Goal: Task Accomplishment & Management: Manage account settings

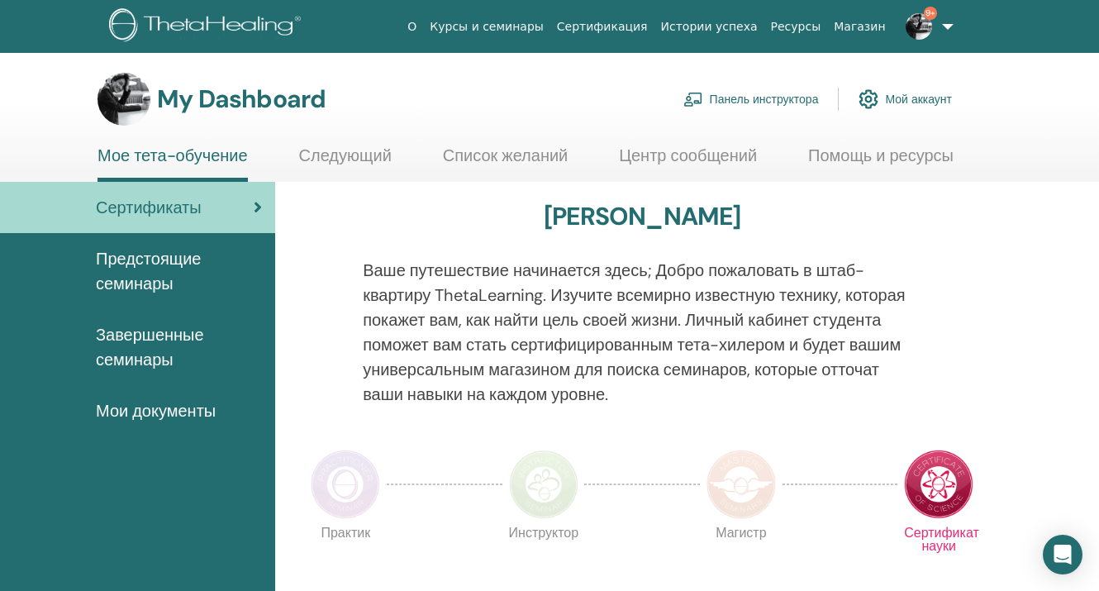
click at [766, 97] on link "Панель инструктора" at bounding box center [750, 99] width 135 height 36
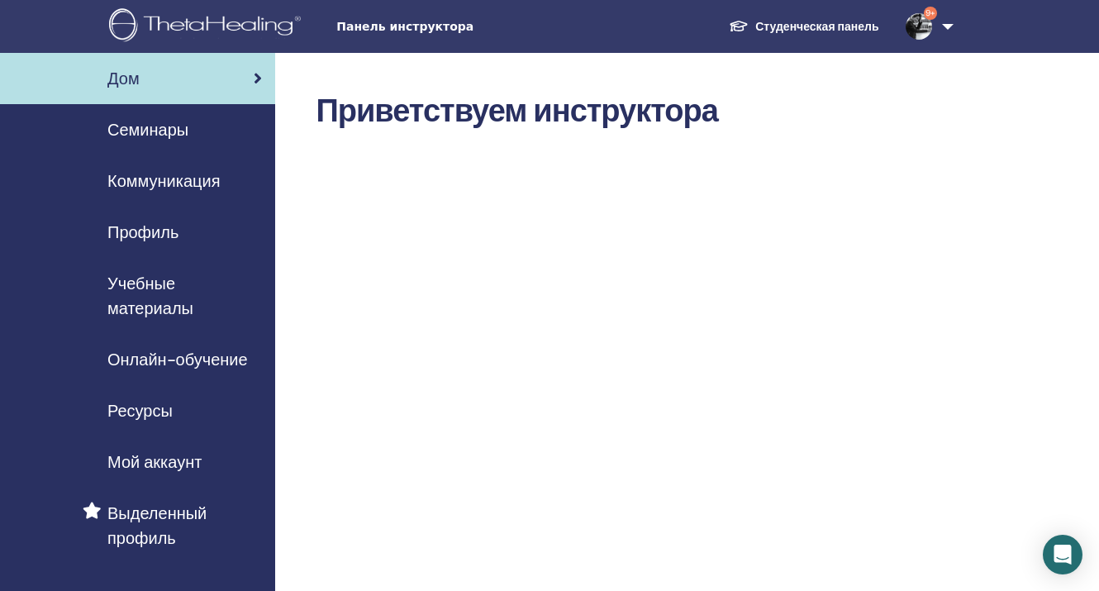
click at [156, 128] on span "Семинары" at bounding box center [147, 129] width 81 height 25
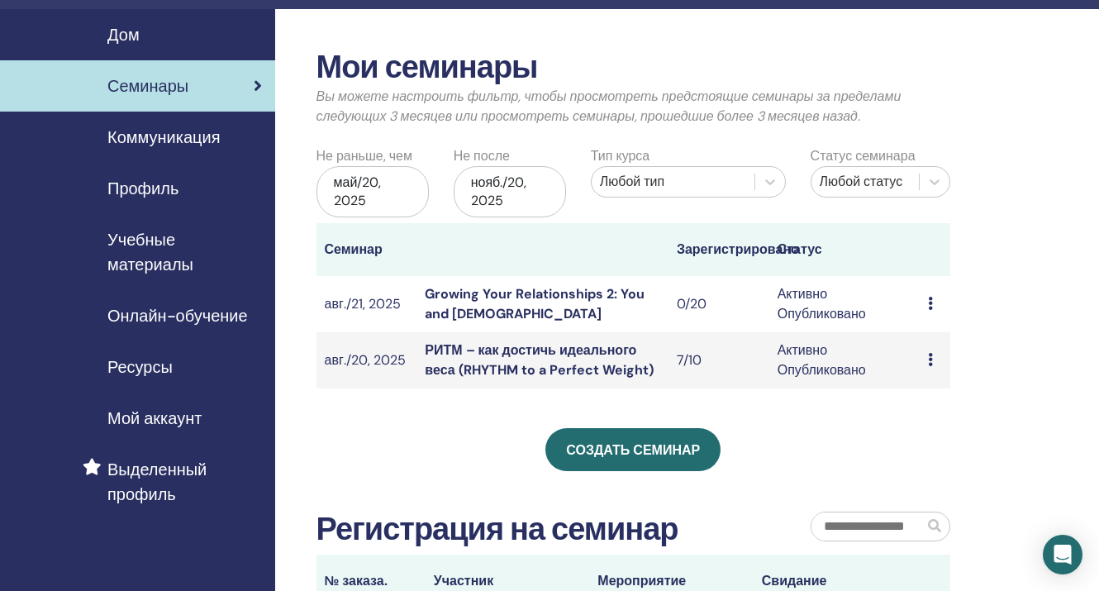
scroll to position [59, 0]
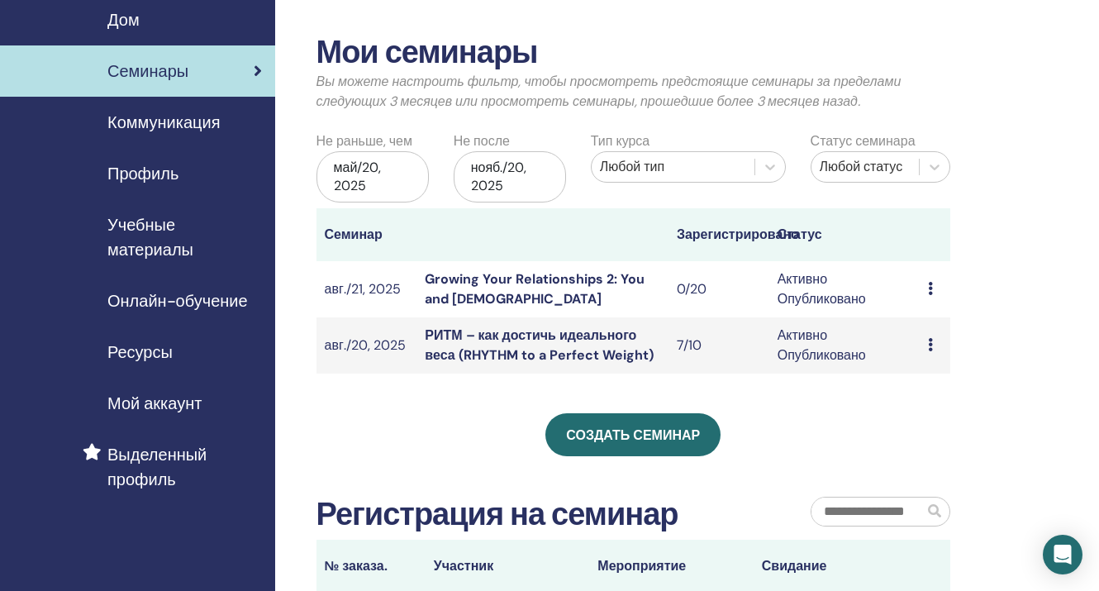
click at [573, 341] on link "РИТМ – как достичь идеального веса (RHYTHM to a Perfect Weight)" at bounding box center [539, 344] width 228 height 37
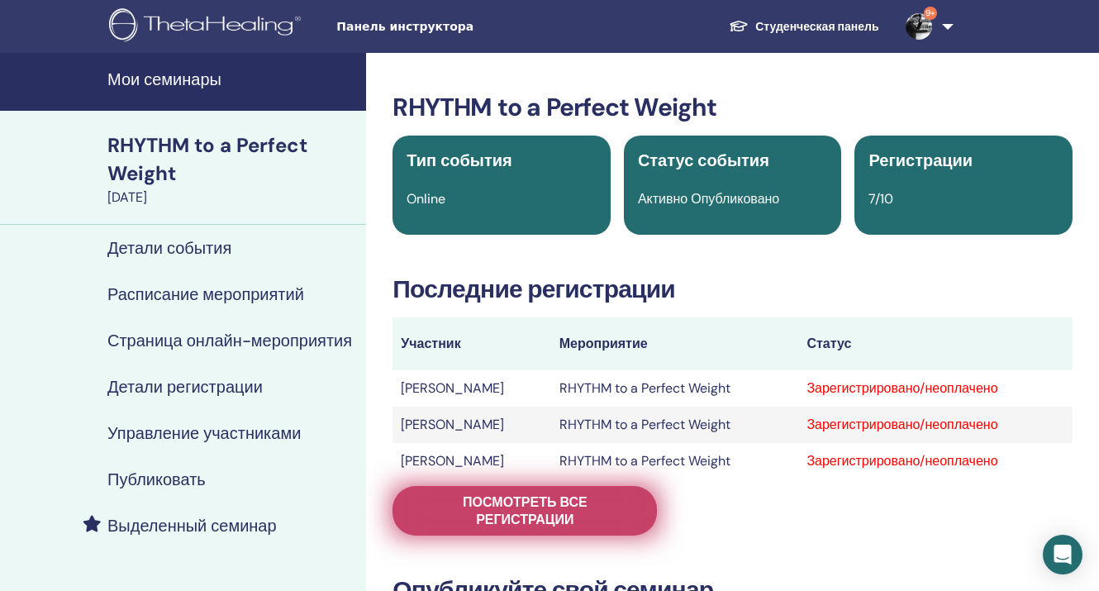
click at [471, 515] on span "Посмотреть все регистрации" at bounding box center [524, 510] width 223 height 35
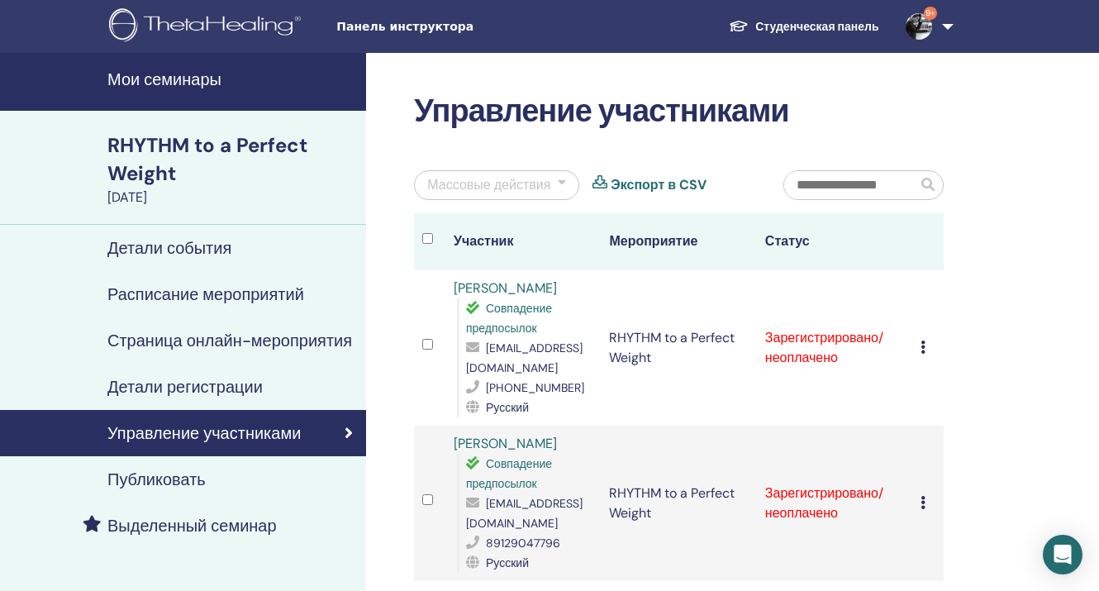
click at [558, 178] on div at bounding box center [562, 185] width 8 height 20
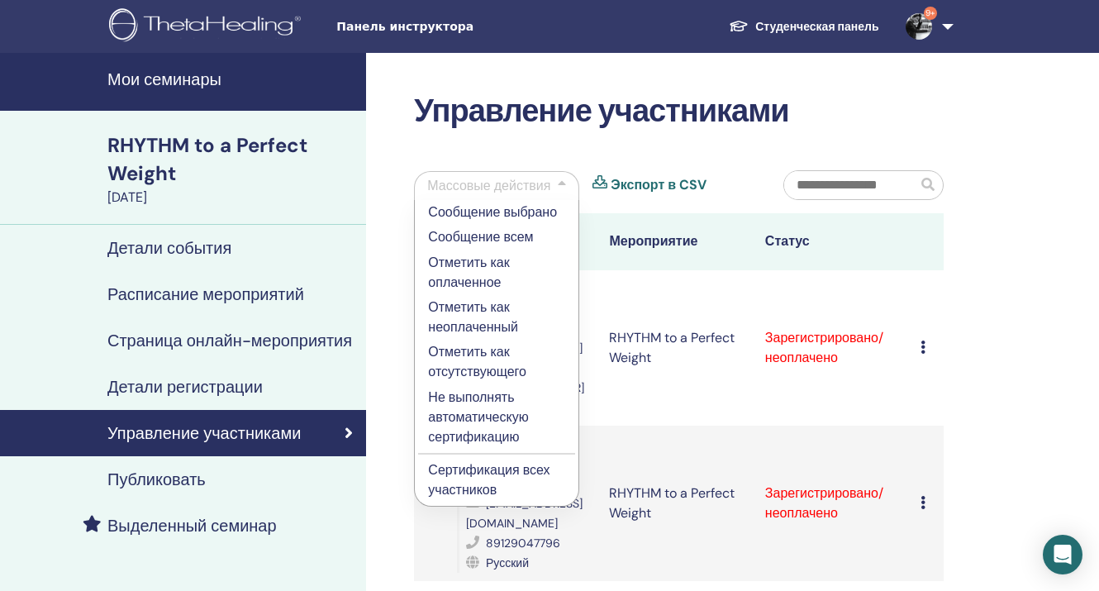
click at [471, 280] on p "Отметить как оплаченное" at bounding box center [496, 273] width 137 height 40
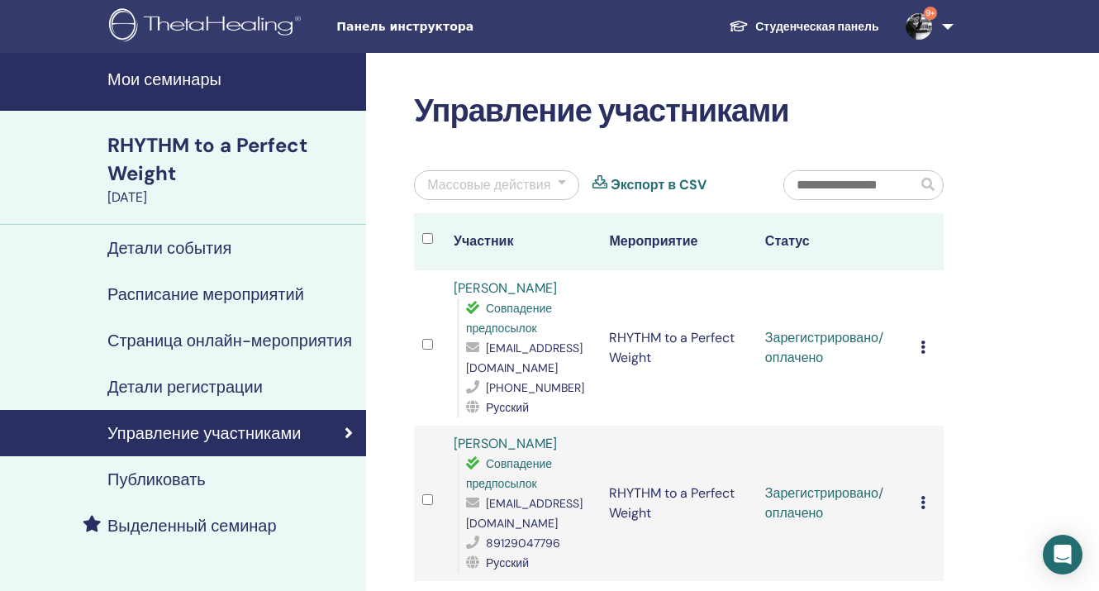
click at [564, 180] on div at bounding box center [562, 185] width 8 height 20
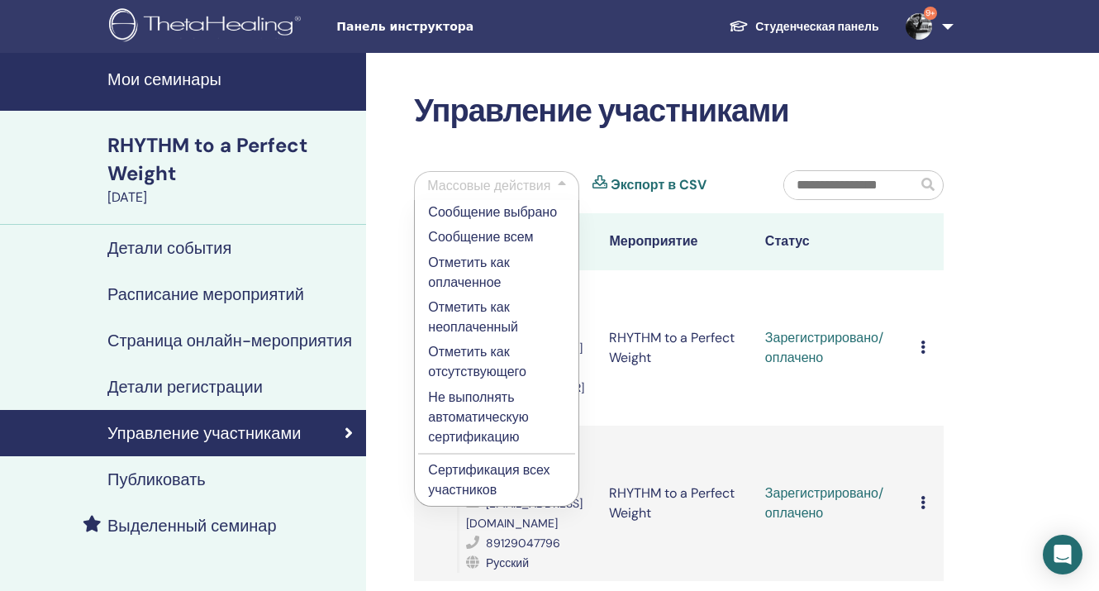
click at [470, 468] on p "Сертификация всех участников" at bounding box center [496, 480] width 137 height 40
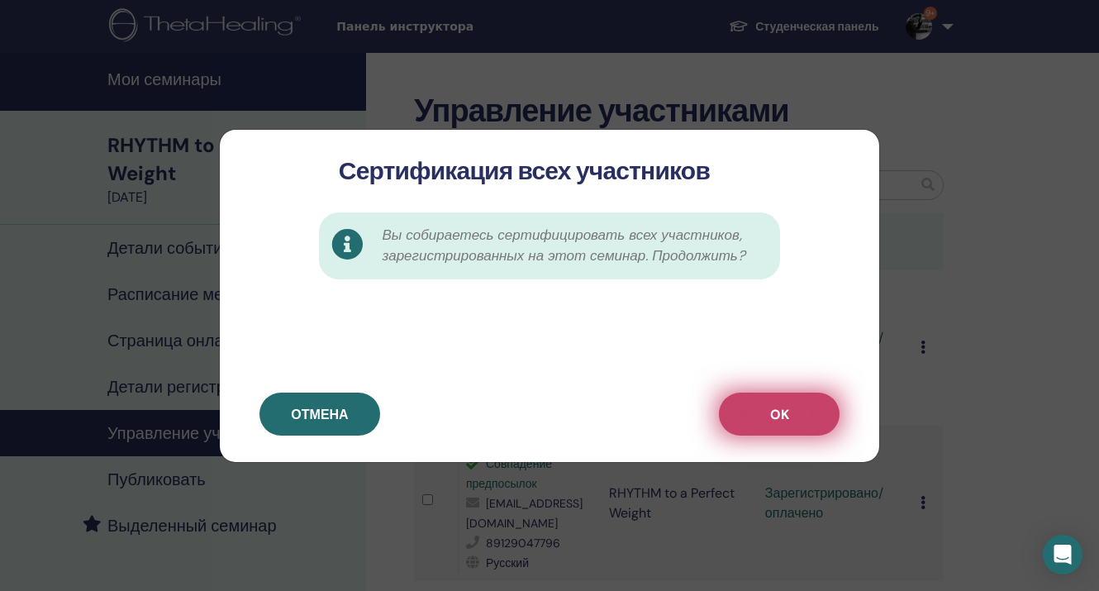
click at [792, 408] on button "OK" at bounding box center [779, 413] width 121 height 43
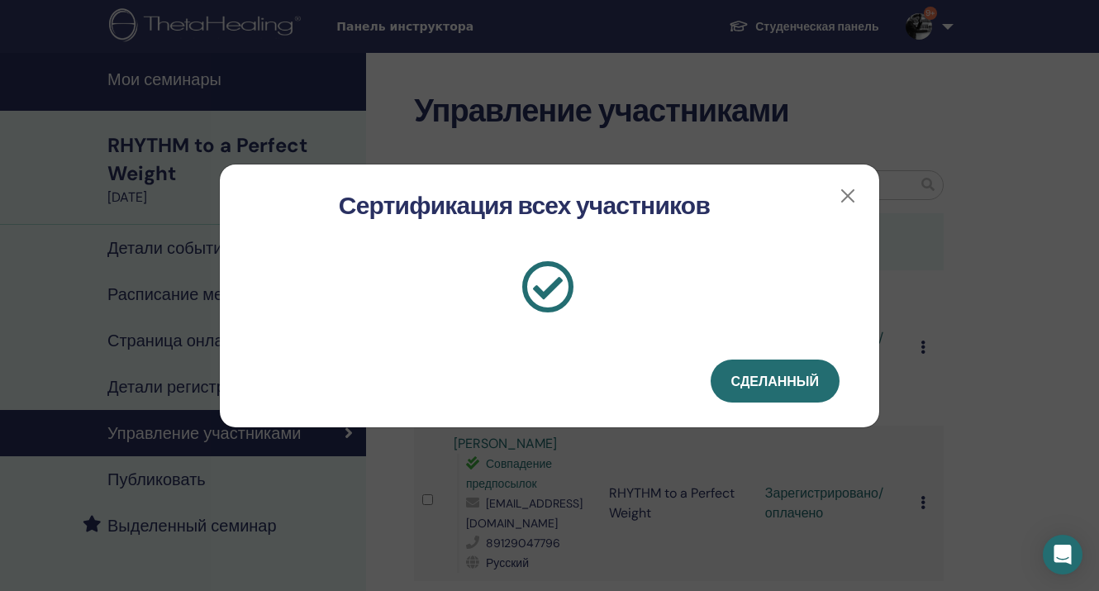
click at [781, 385] on span "Сделанный" at bounding box center [775, 381] width 88 height 17
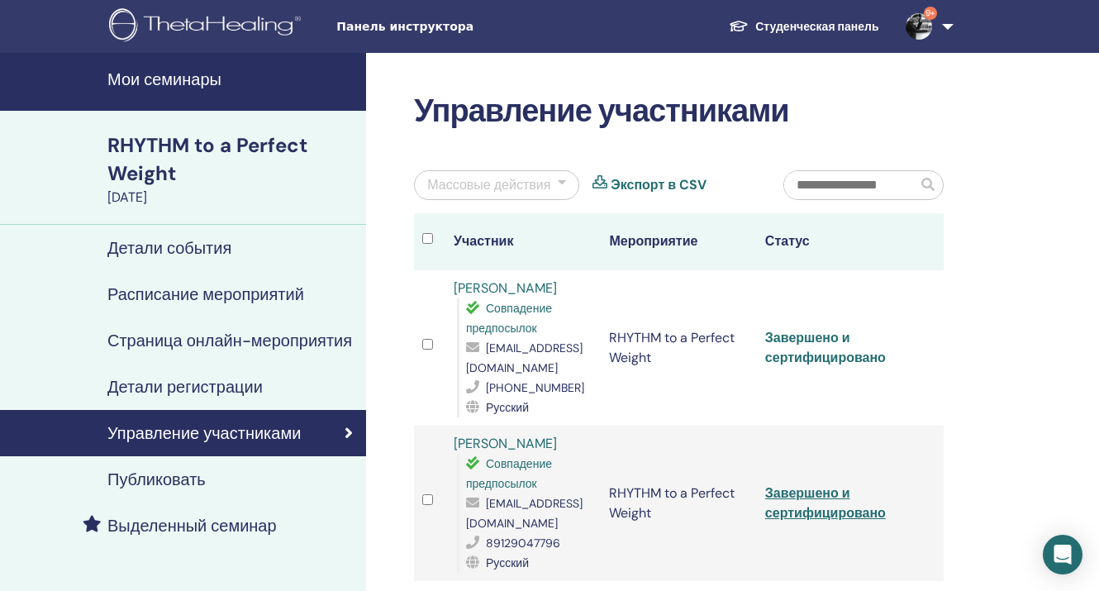
click at [782, 329] on link "Завершено и сертифицировано" at bounding box center [825, 347] width 121 height 37
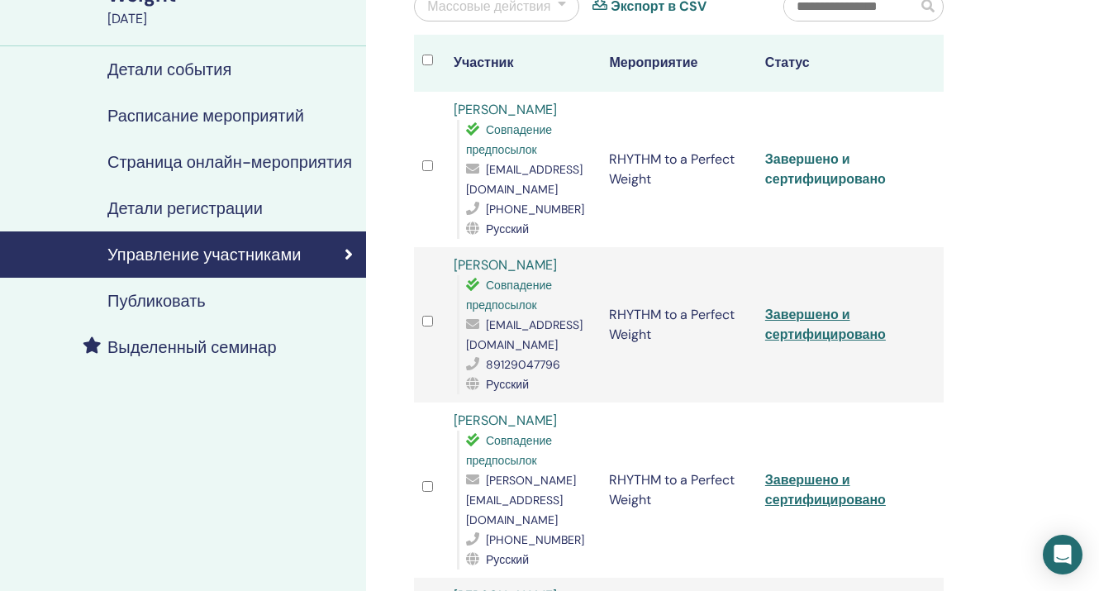
scroll to position [181, 0]
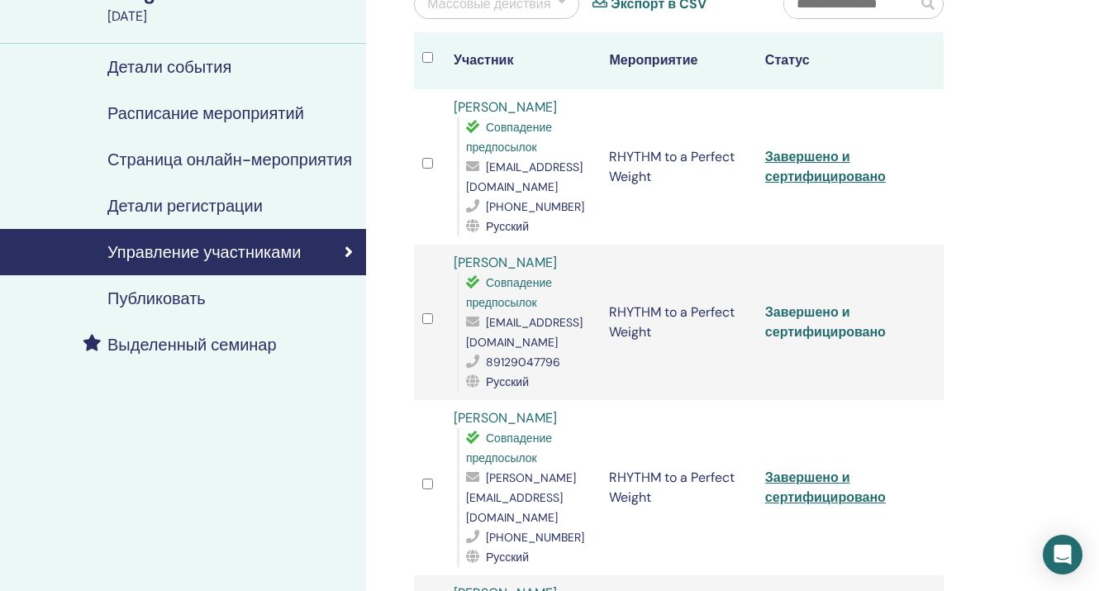
click at [786, 303] on link "Завершено и сертифицировано" at bounding box center [825, 321] width 121 height 37
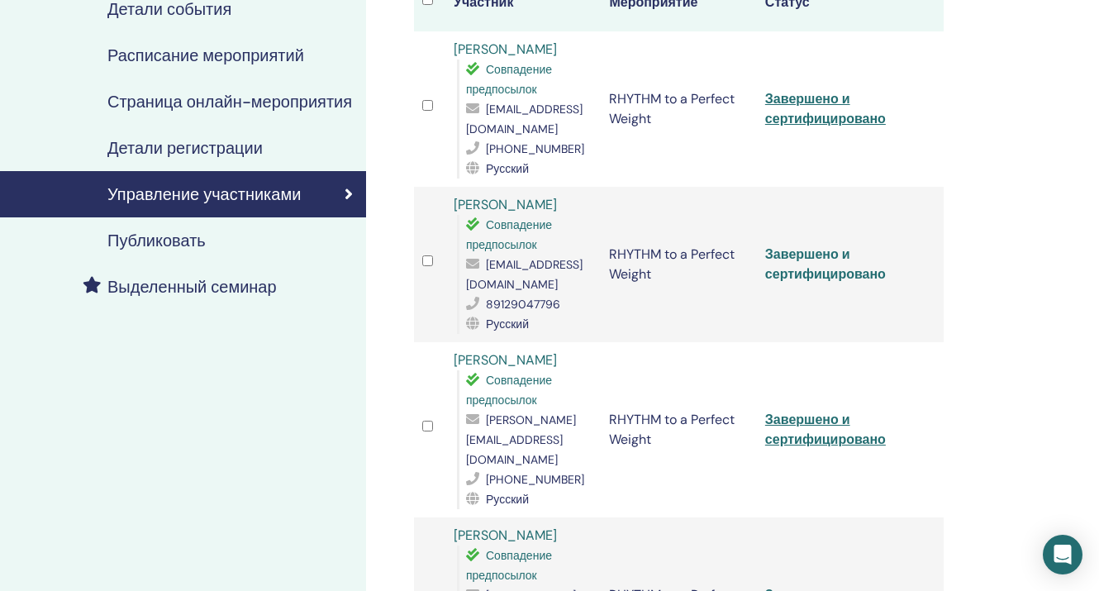
scroll to position [245, 0]
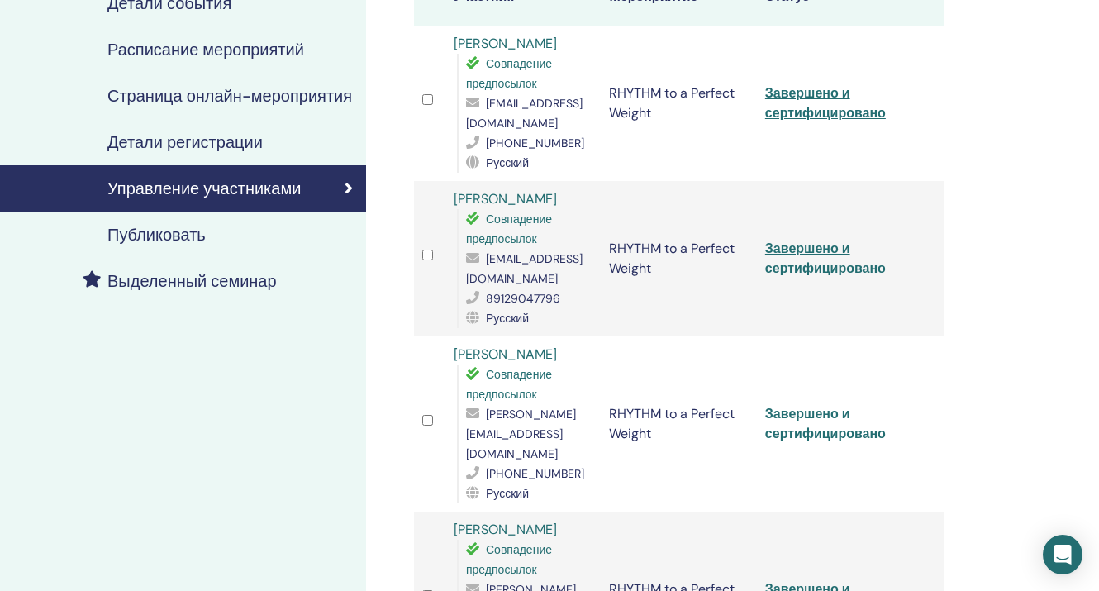
click at [803, 405] on link "Завершено и сертифицировано" at bounding box center [825, 423] width 121 height 37
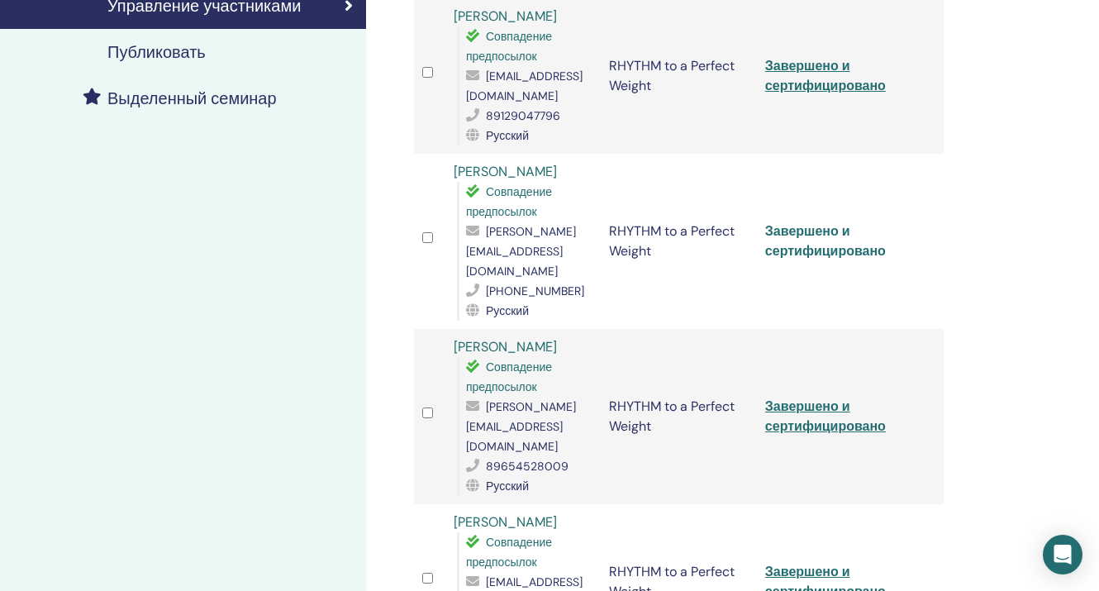
scroll to position [436, 0]
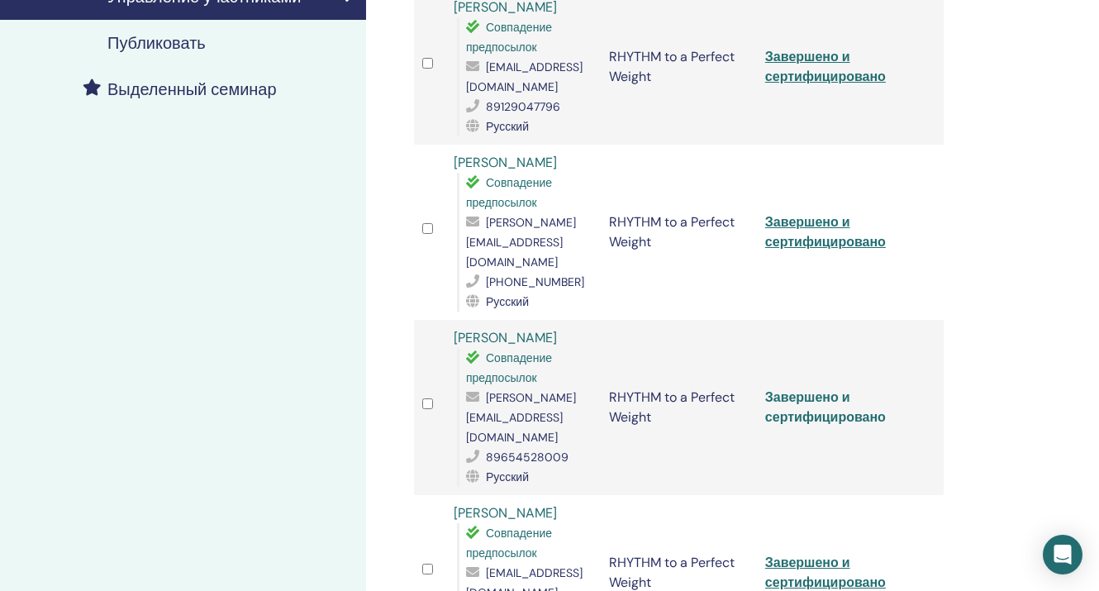
click at [798, 388] on link "Завершено и сертифицировано" at bounding box center [825, 406] width 121 height 37
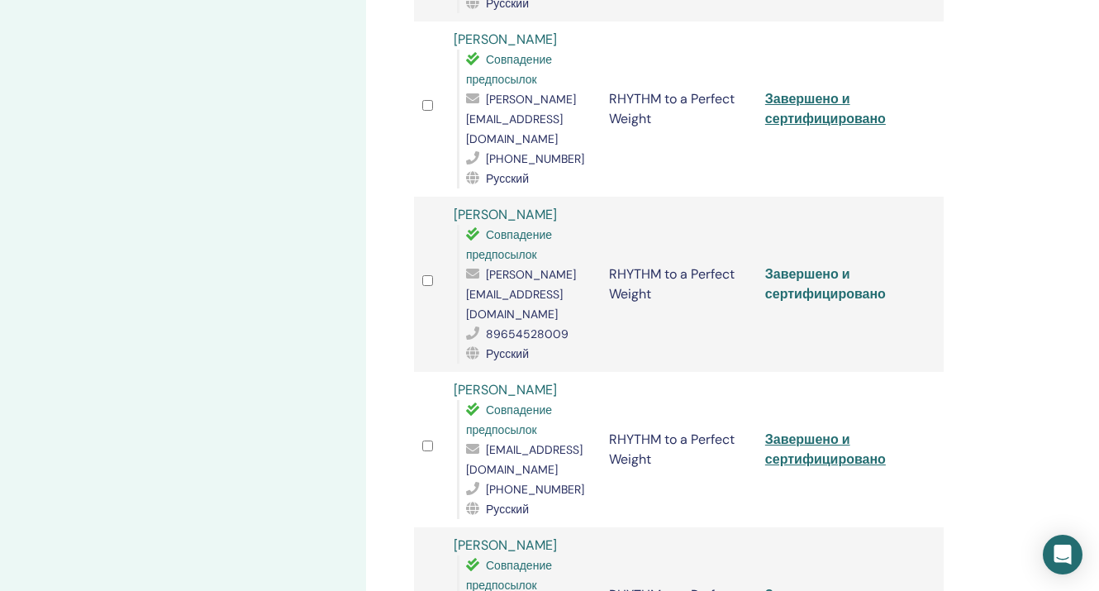
scroll to position [589, 0]
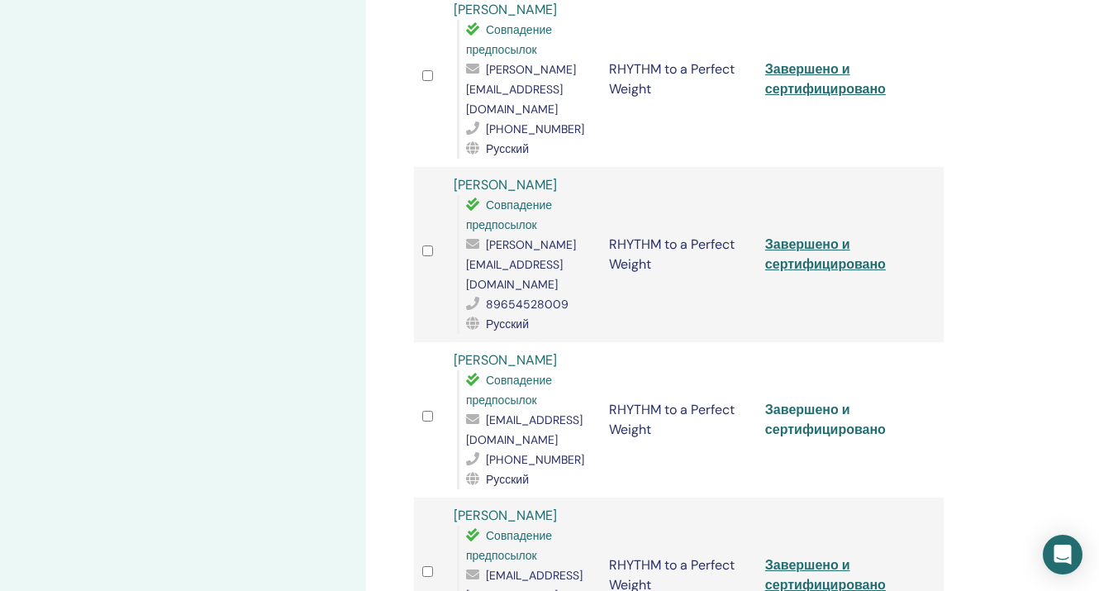
click at [800, 401] on link "Завершено и сертифицировано" at bounding box center [825, 419] width 121 height 37
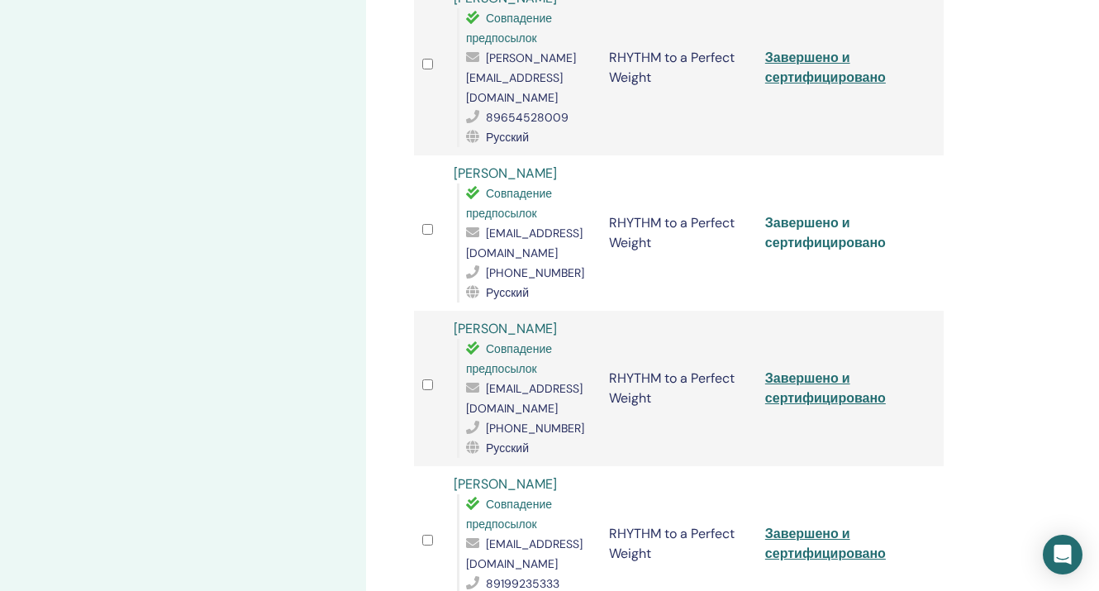
scroll to position [783, 0]
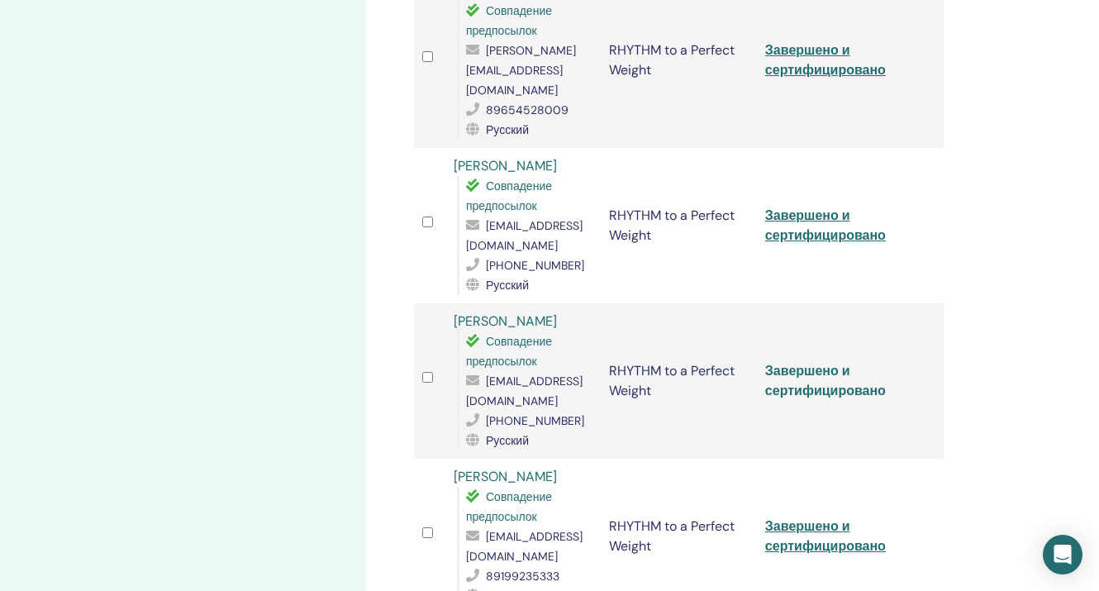
click at [820, 362] on link "Завершено и сертифицировано" at bounding box center [825, 380] width 121 height 37
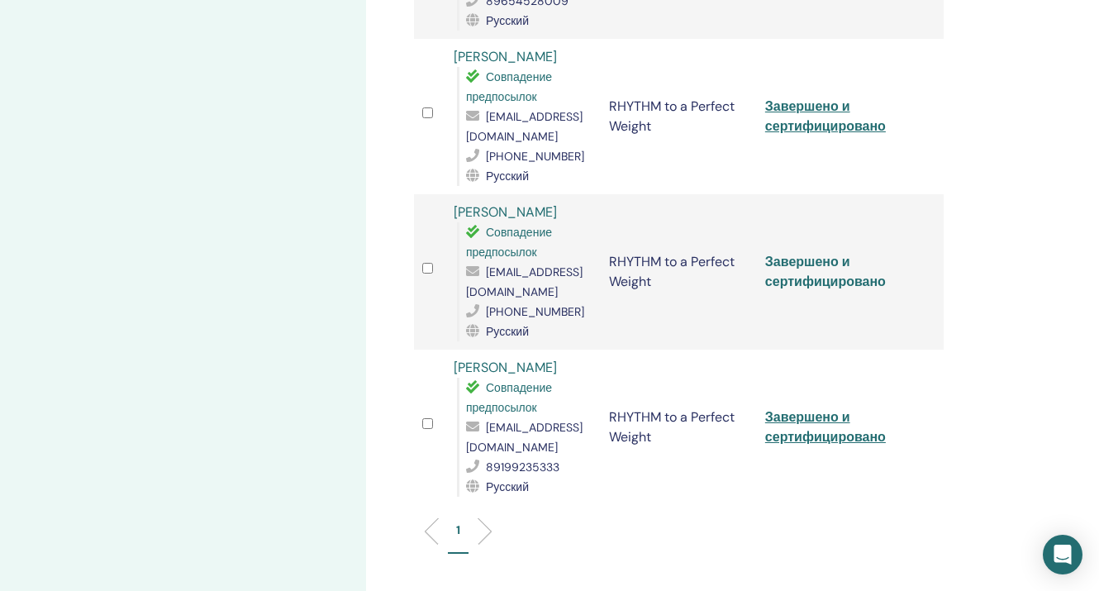
scroll to position [893, 0]
click at [802, 407] on link "Завершено и сертифицировано" at bounding box center [825, 425] width 121 height 37
